Goal: Task Accomplishment & Management: Manage account settings

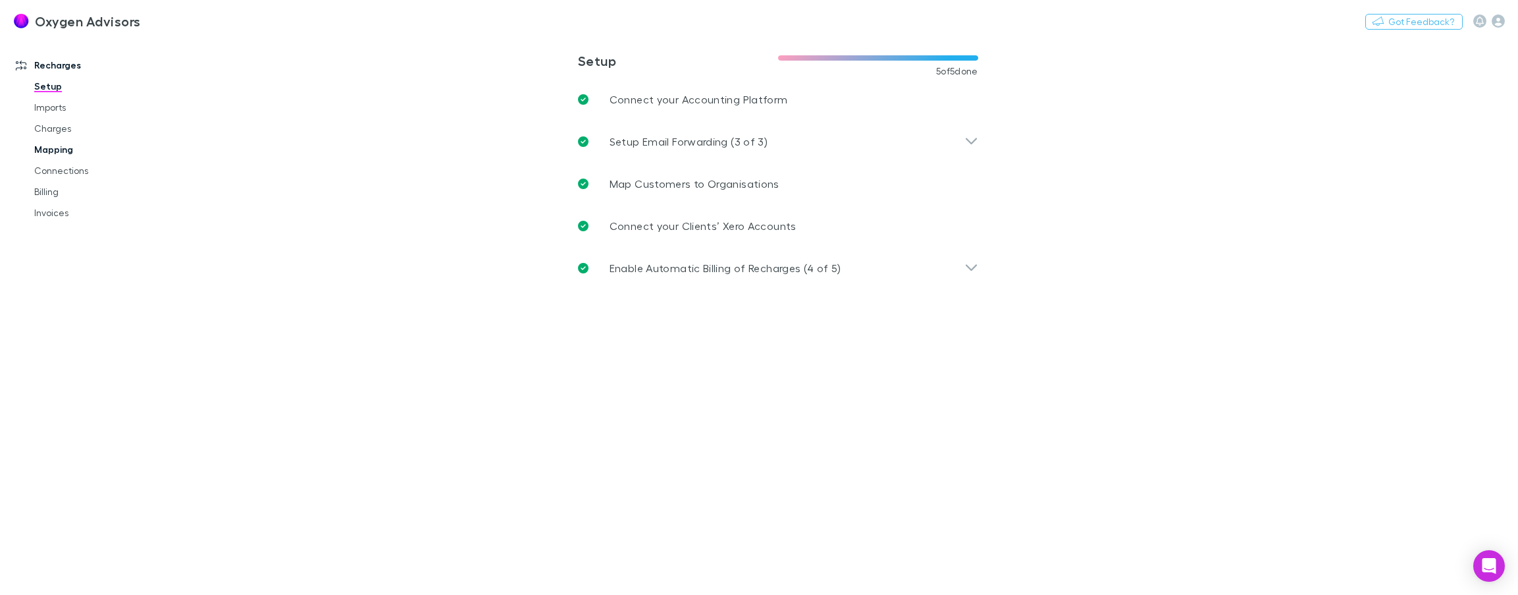
click at [40, 155] on link "Mapping" at bounding box center [101, 149] width 161 height 21
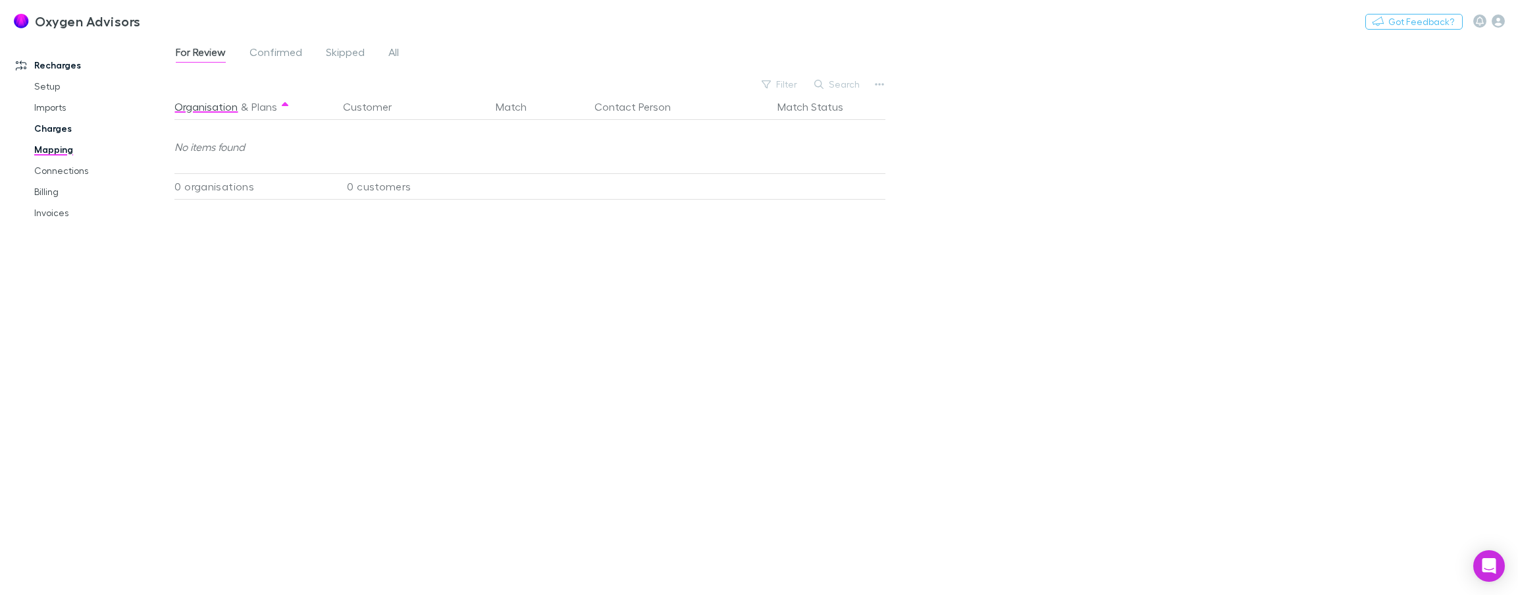
click at [50, 128] on link "Charges" at bounding box center [101, 128] width 161 height 21
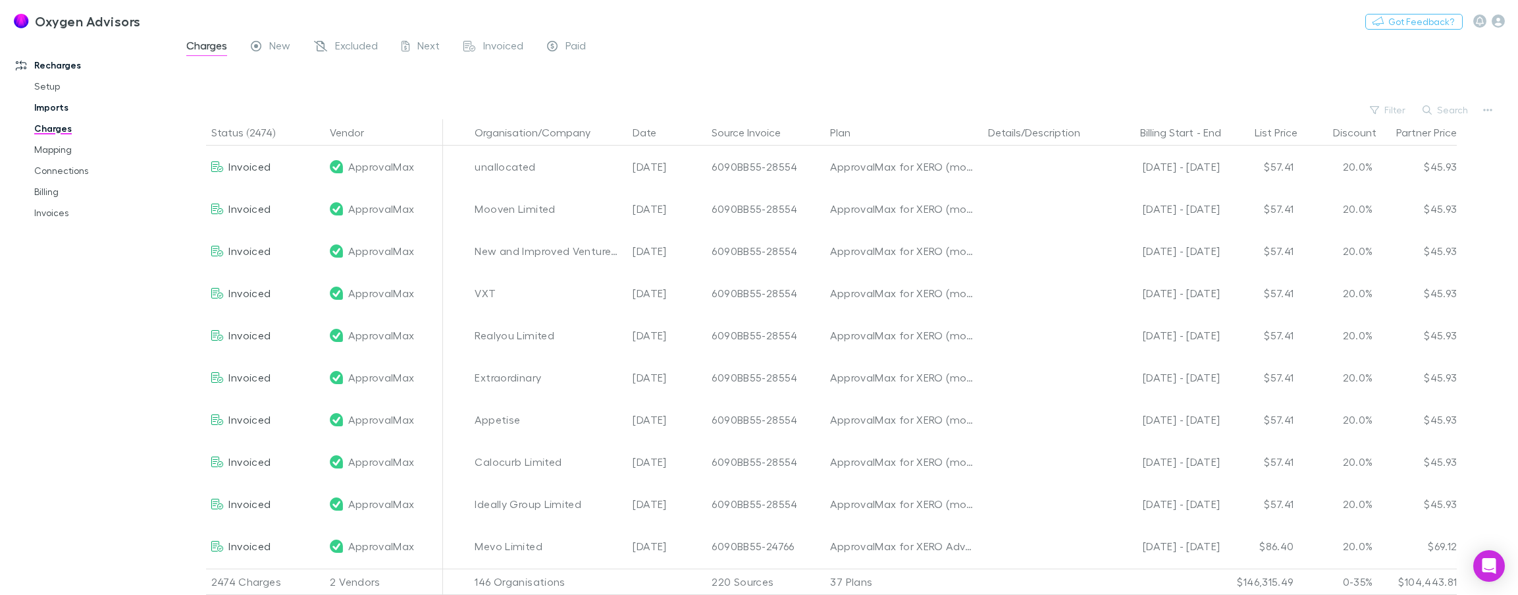
click at [51, 105] on link "Imports" at bounding box center [101, 107] width 161 height 21
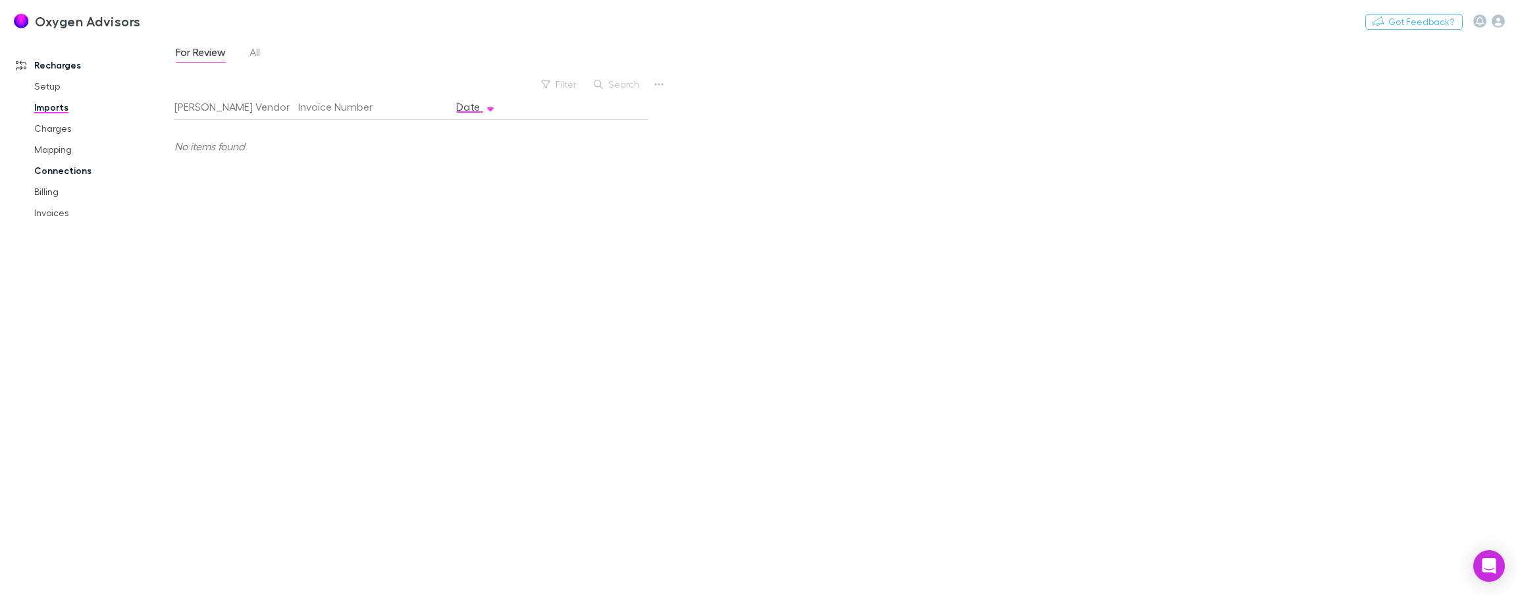
click at [57, 176] on link "Connections" at bounding box center [101, 170] width 161 height 21
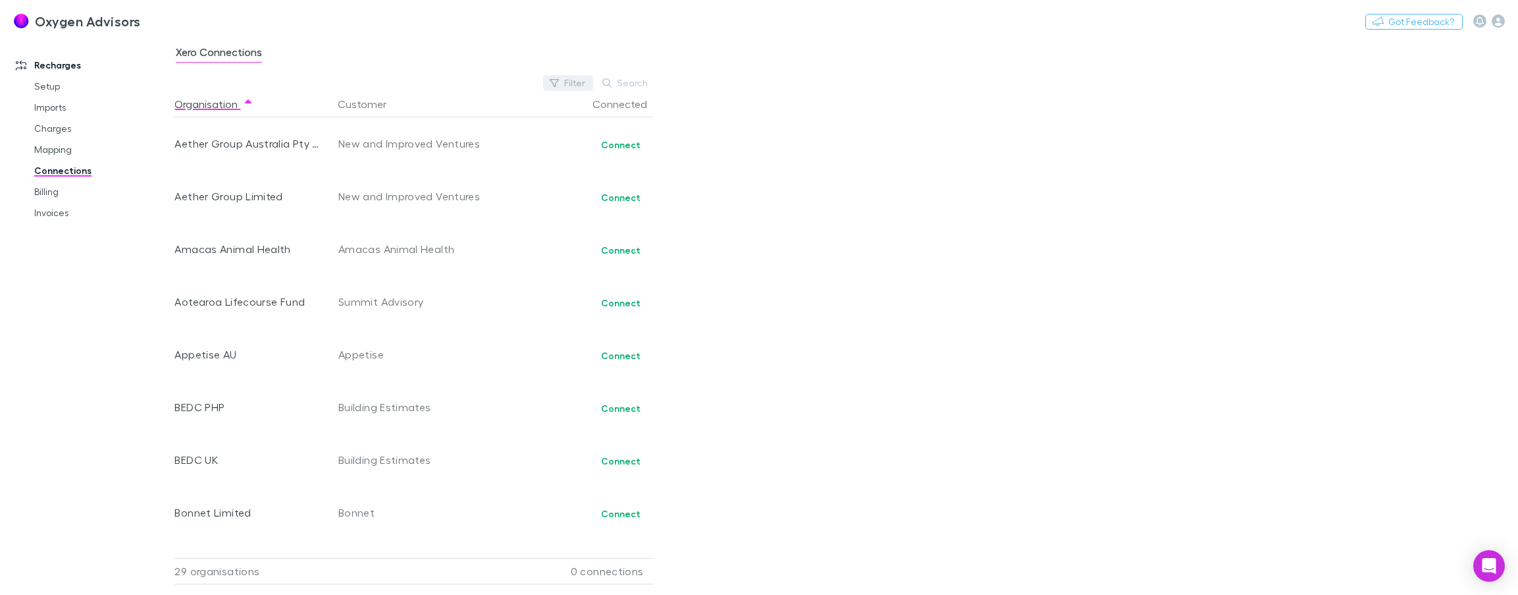
click at [568, 82] on button "Filter" at bounding box center [568, 83] width 50 height 16
click at [47, 192] on div at bounding box center [759, 297] width 1518 height 595
click at [43, 192] on link "Billing" at bounding box center [101, 191] width 161 height 21
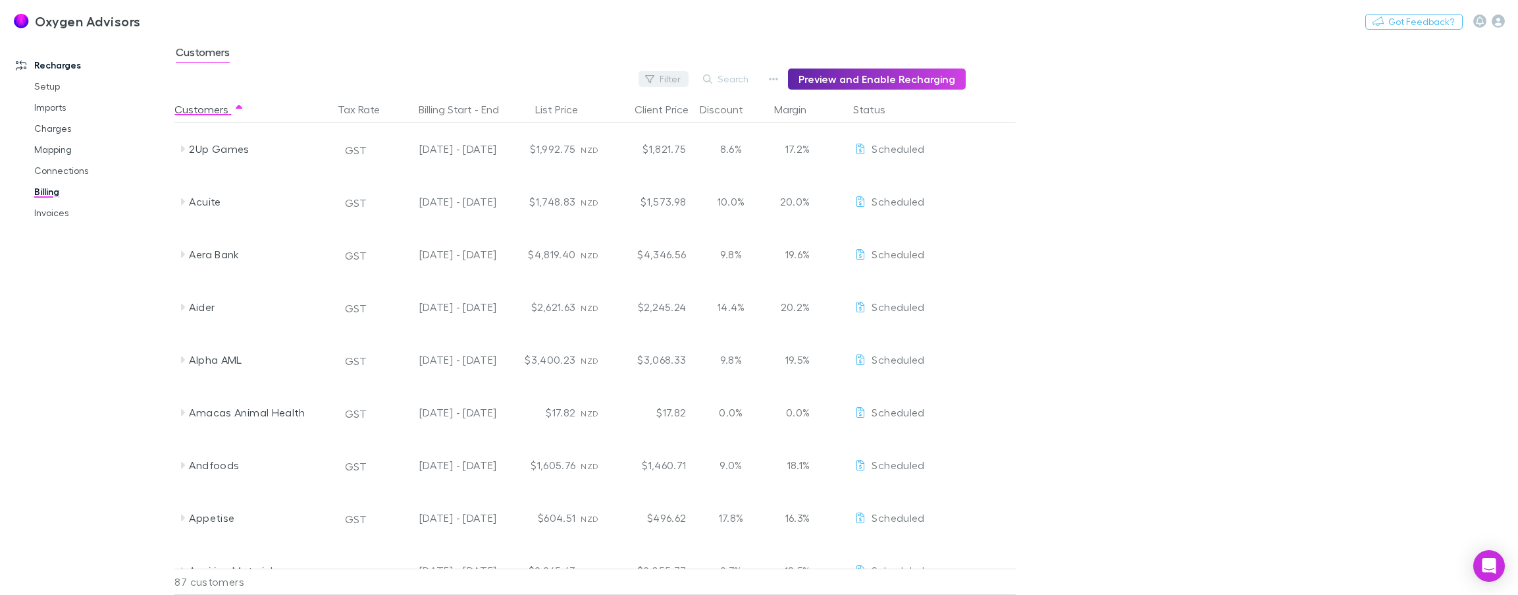
click at [676, 84] on button "Filter" at bounding box center [664, 79] width 50 height 16
click at [1066, 186] on div at bounding box center [759, 297] width 1518 height 595
